Goal: Information Seeking & Learning: Find specific page/section

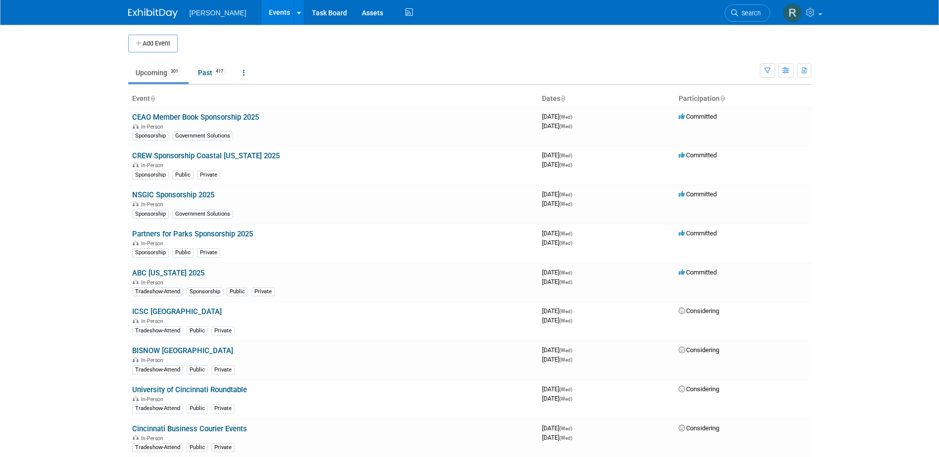
drag, startPoint x: 740, startPoint y: 10, endPoint x: 595, endPoint y: 44, distance: 149.0
click at [740, 10] on span "Search" at bounding box center [749, 12] width 23 height 7
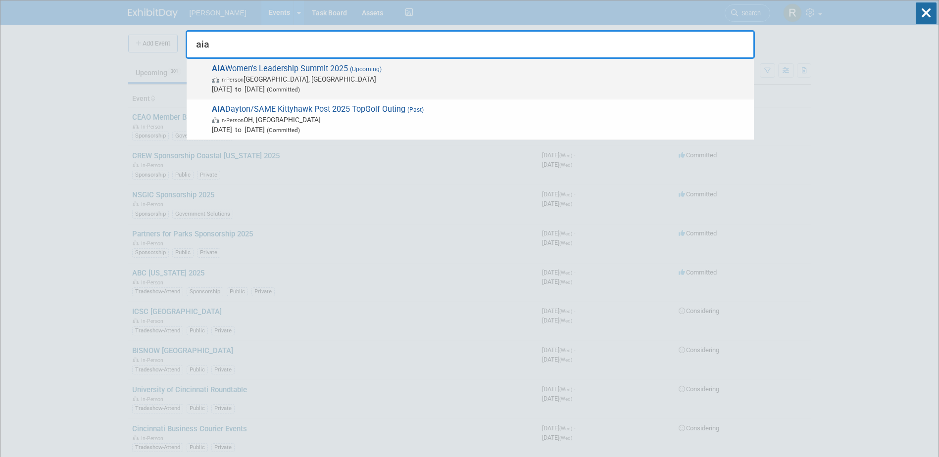
type input "aia"
click at [246, 64] on span "AIA Women's Leadership Summit 2025 (Upcoming) In-Person [GEOGRAPHIC_DATA], [GEO…" at bounding box center [479, 79] width 540 height 30
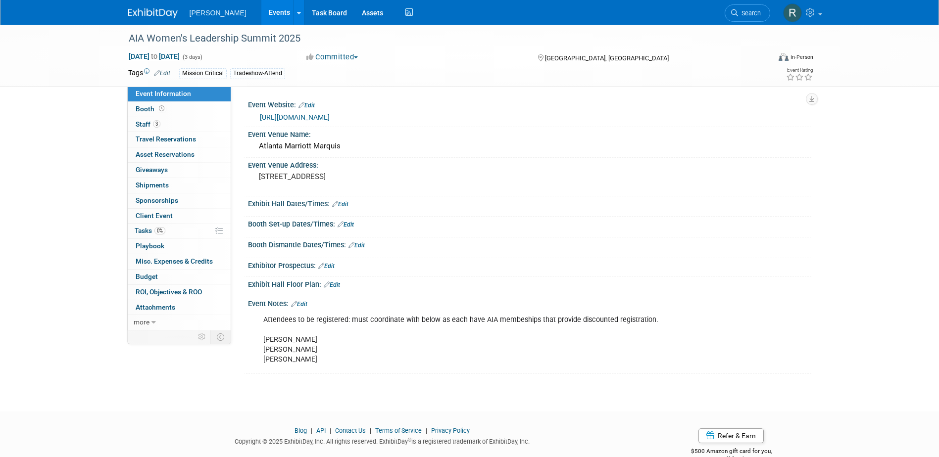
click at [283, 118] on link "https://www.aia.org/community/events/womens-leadership-summit-2025" at bounding box center [295, 117] width 70 height 8
click at [296, 110] on div "https://www.aia.org/community/events/womens-leadership-summit-2025" at bounding box center [529, 116] width 548 height 14
click at [296, 120] on link "https://www.aia.org/community/events/womens-leadership-summit-2025" at bounding box center [295, 117] width 70 height 8
click at [149, 233] on span "Tasks 0%" at bounding box center [150, 231] width 31 height 8
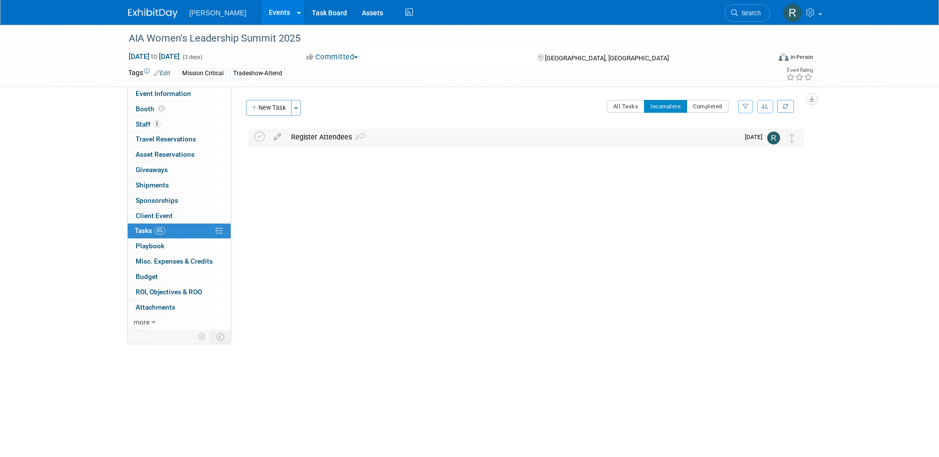
click at [322, 136] on div "Register Attendees 2" at bounding box center [512, 137] width 453 height 17
